Goal: Browse casually

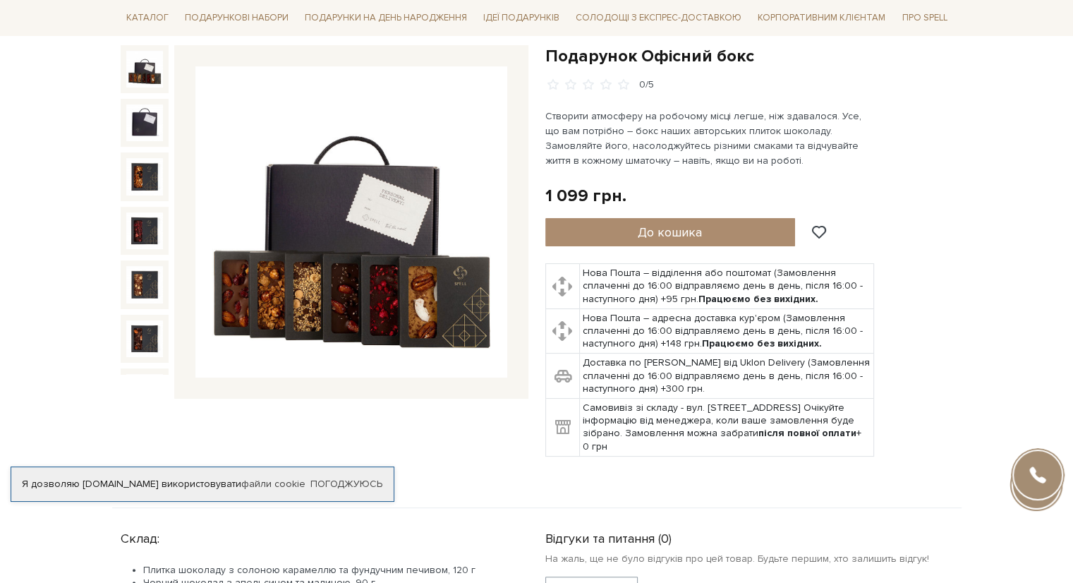
scroll to position [141, 0]
click at [257, 291] on img at bounding box center [351, 222] width 312 height 312
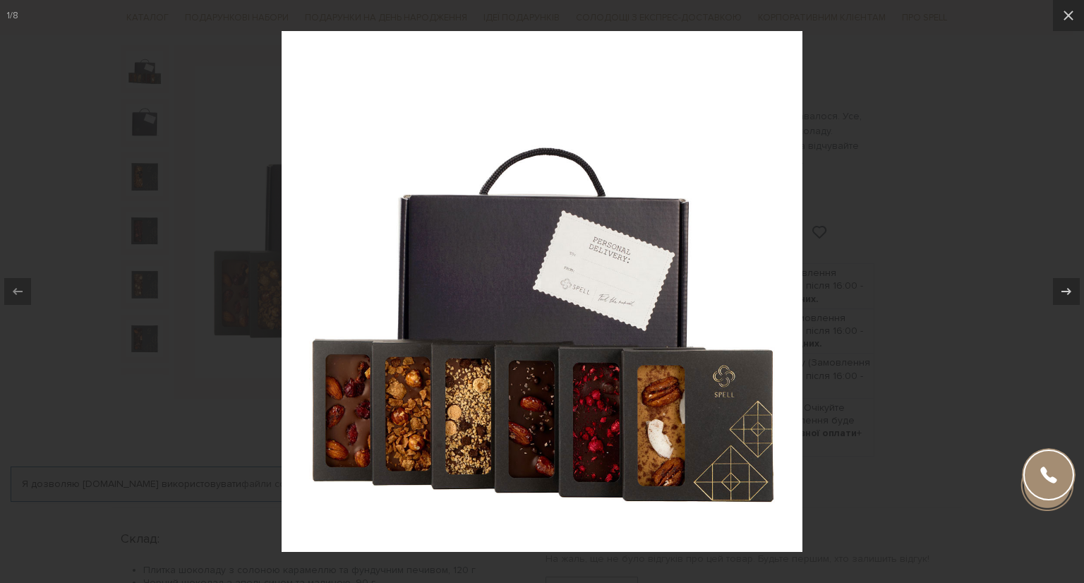
click at [858, 131] on div at bounding box center [542, 291] width 1084 height 583
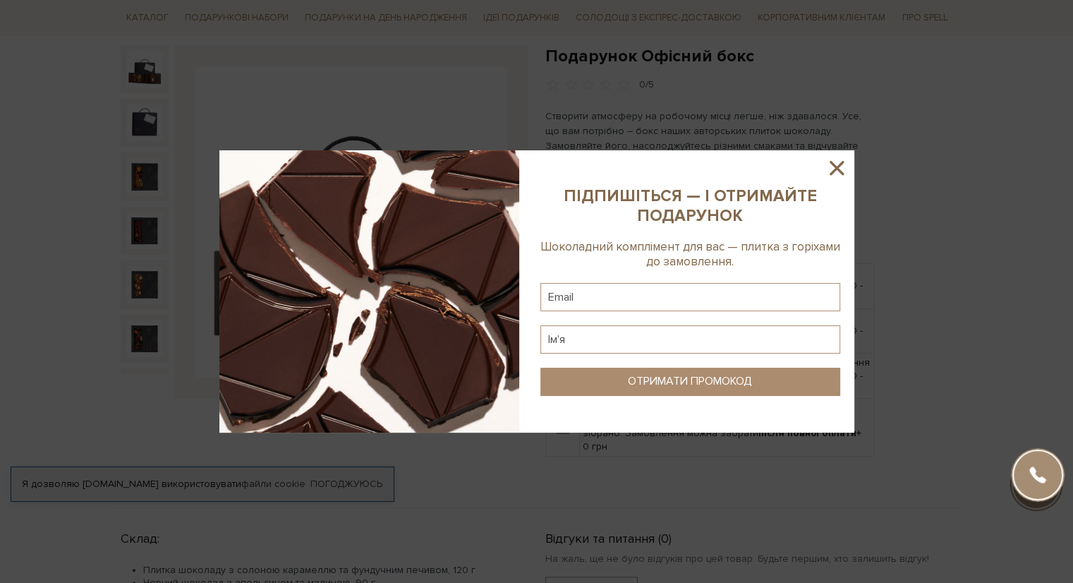
click at [844, 166] on icon at bounding box center [837, 168] width 24 height 24
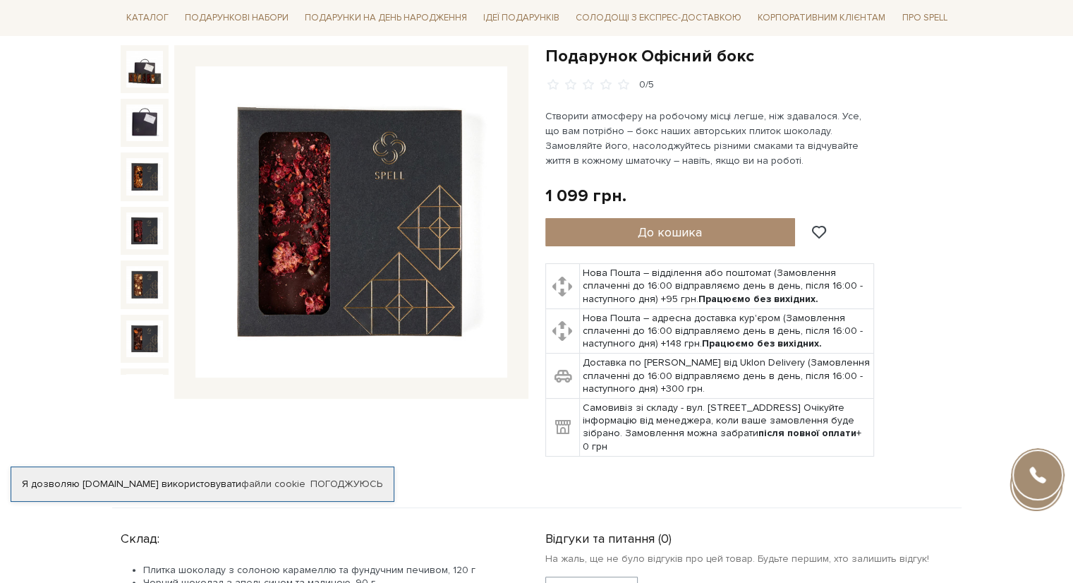
click at [128, 215] on img at bounding box center [144, 230] width 37 height 37
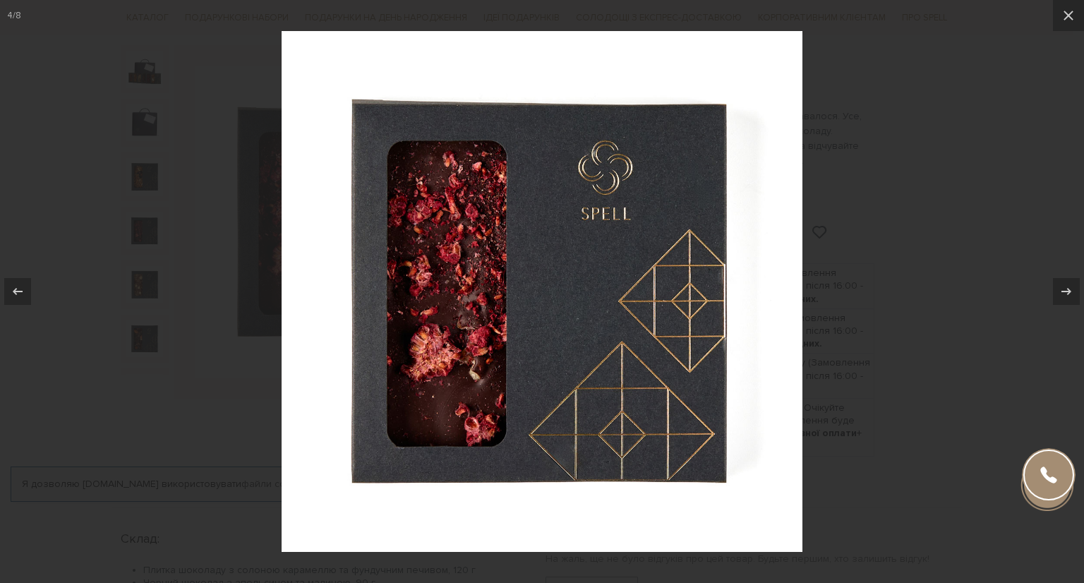
click at [372, 66] on img at bounding box center [541, 291] width 521 height 521
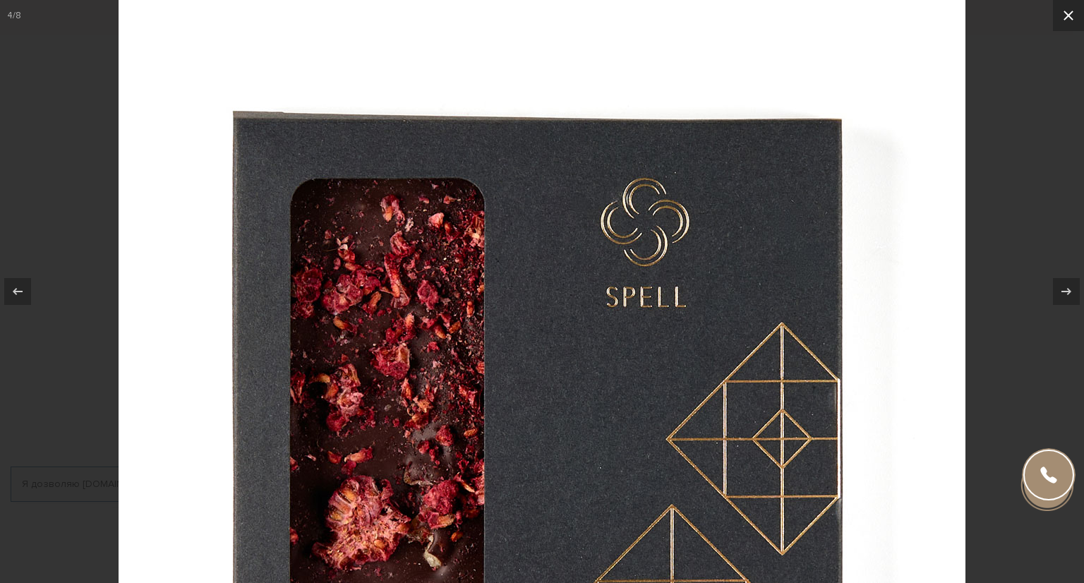
click at [1070, 18] on icon at bounding box center [1068, 16] width 10 height 10
